Goal: Transaction & Acquisition: Purchase product/service

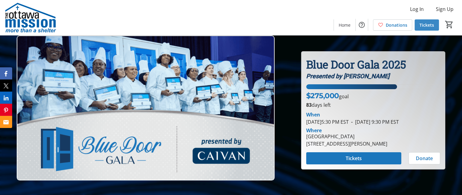
click at [420, 25] on span "Tickets" at bounding box center [427, 25] width 15 height 6
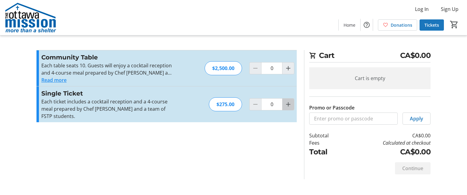
click at [288, 101] on mat-icon "Increment by one" at bounding box center [287, 104] width 7 height 7
type input "2"
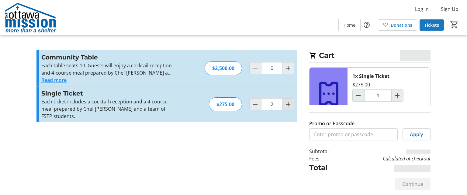
type input "2"
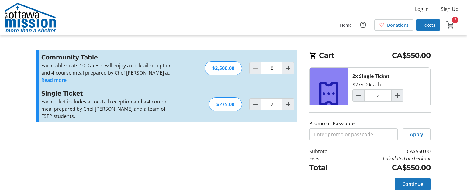
click at [57, 81] on button "Read more" at bounding box center [53, 80] width 25 height 7
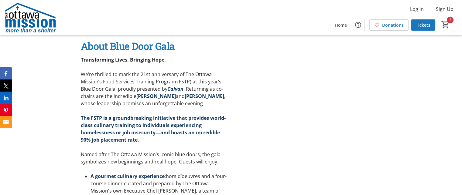
scroll to position [163, 0]
